Goal: Task Accomplishment & Management: Manage account settings

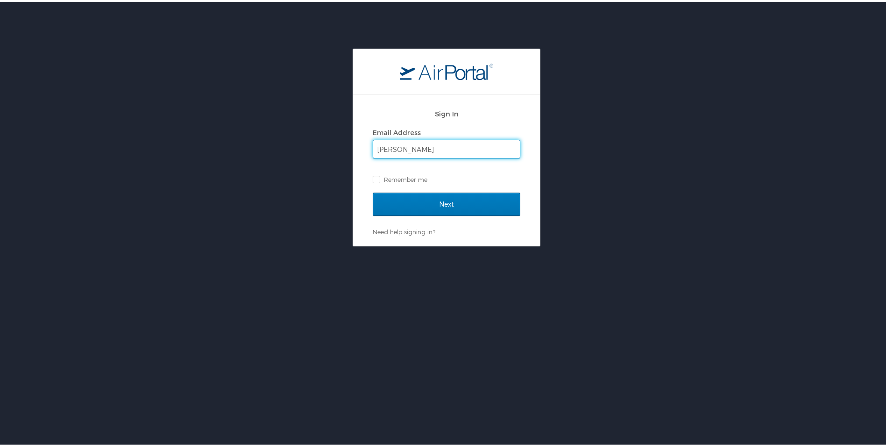
type input "[PERSON_NAME][EMAIL_ADDRESS][PERSON_NAME][DOMAIN_NAME]"
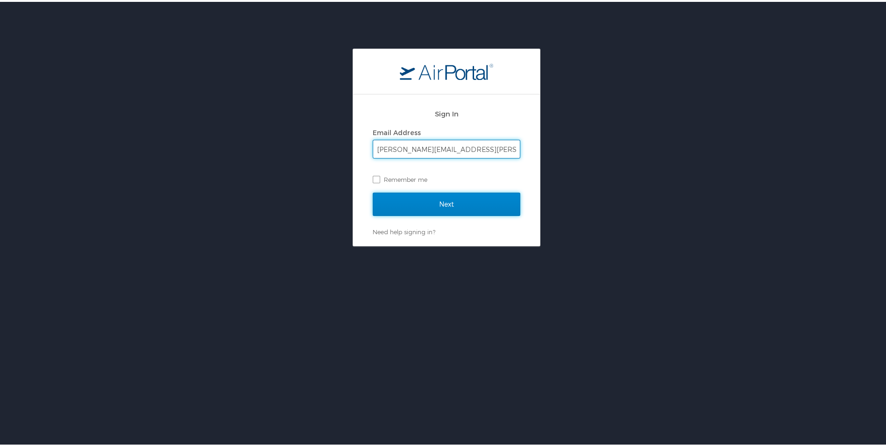
click at [431, 203] on input "Next" at bounding box center [447, 202] width 148 height 23
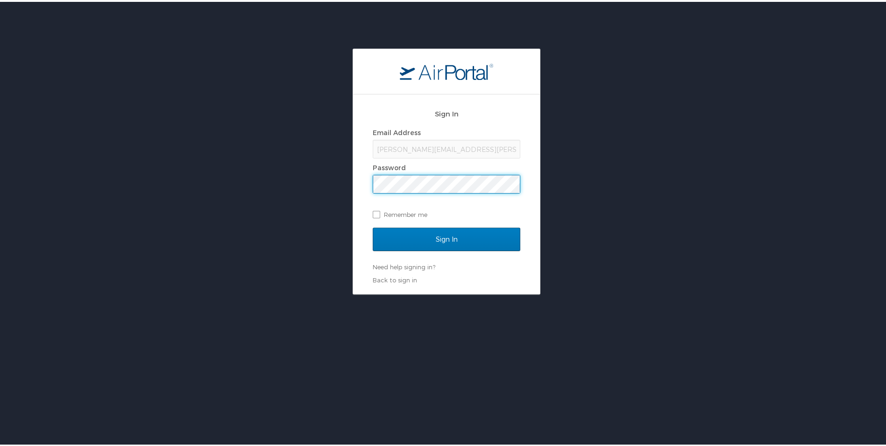
click at [373, 226] on input "Sign In" at bounding box center [447, 237] width 148 height 23
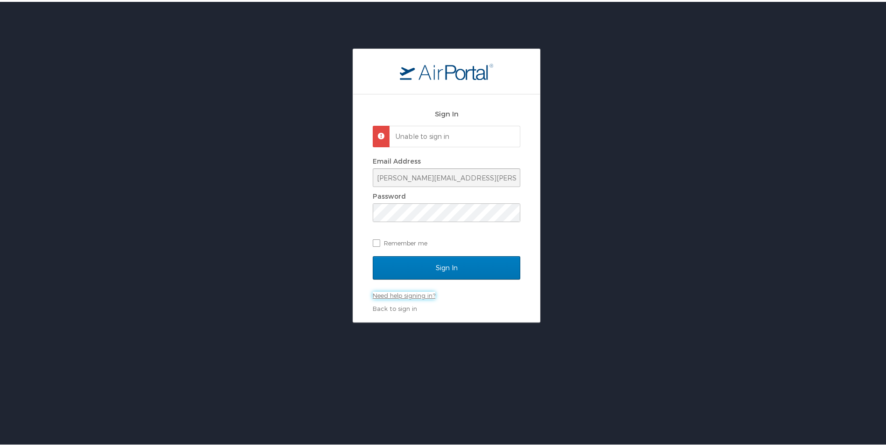
click at [403, 296] on link "Need help signing in?" at bounding box center [404, 293] width 63 height 7
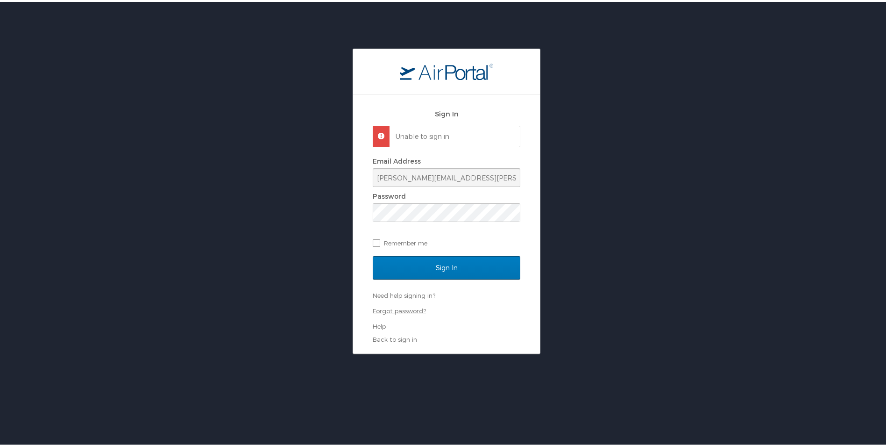
click at [398, 310] on link "Forgot password?" at bounding box center [399, 308] width 53 height 7
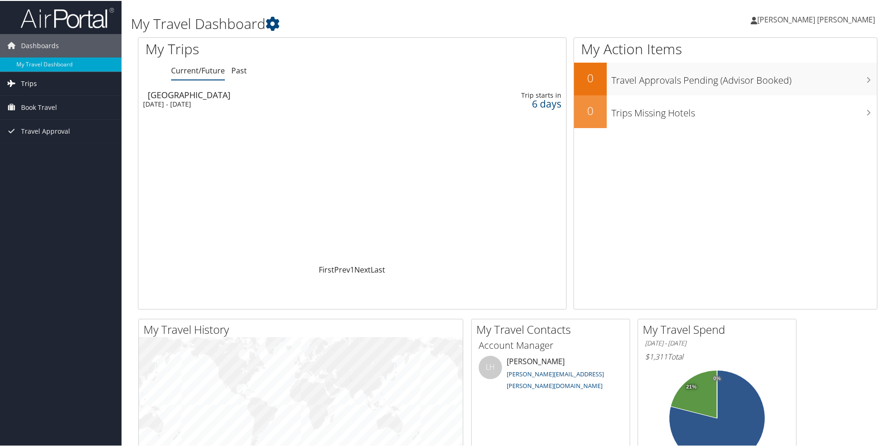
click at [48, 82] on link "Trips" at bounding box center [60, 82] width 121 height 23
click at [48, 101] on link "Current/Future Trips" at bounding box center [60, 101] width 121 height 14
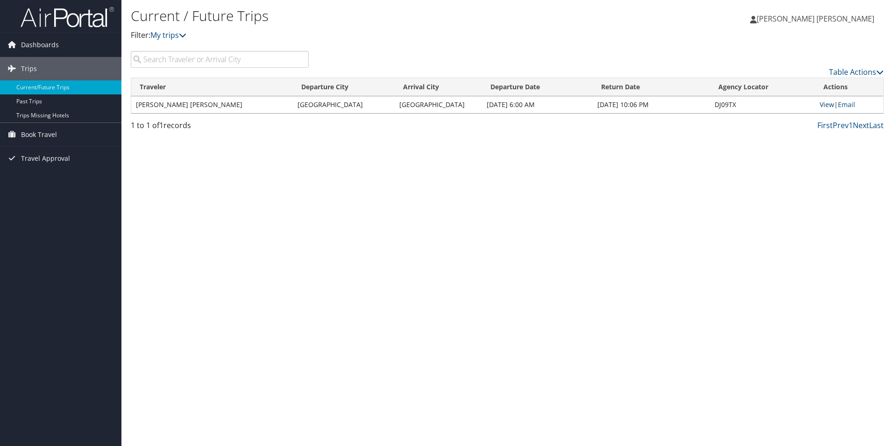
click at [827, 103] on link "View" at bounding box center [827, 104] width 14 height 9
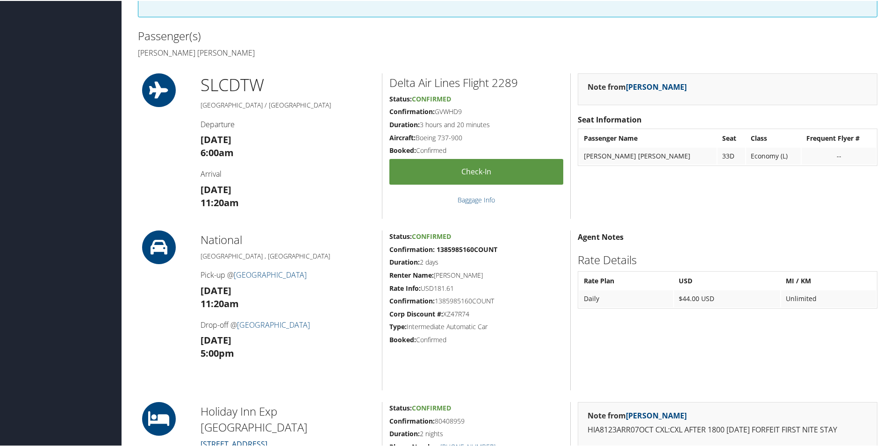
scroll to position [420, 0]
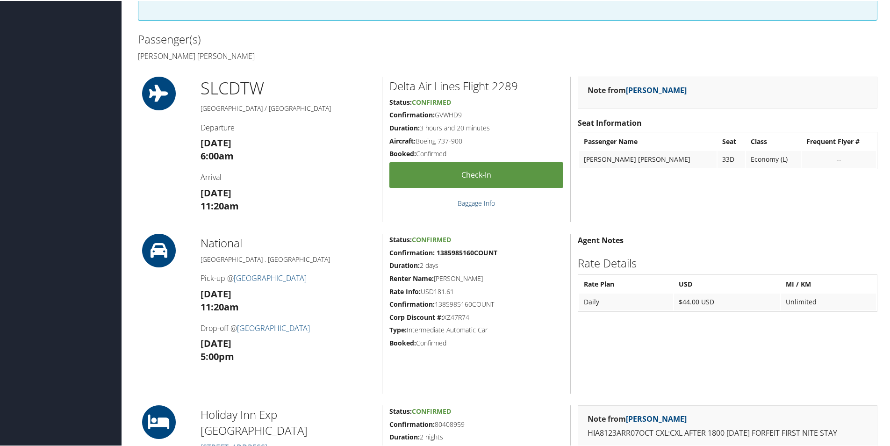
click at [470, 203] on link "Baggage Info" at bounding box center [475, 202] width 37 height 9
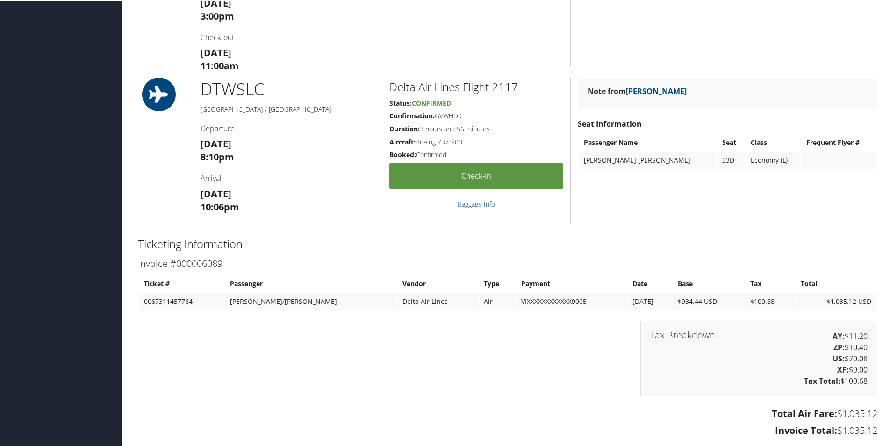
scroll to position [888, 0]
